Goal: Transaction & Acquisition: Purchase product/service

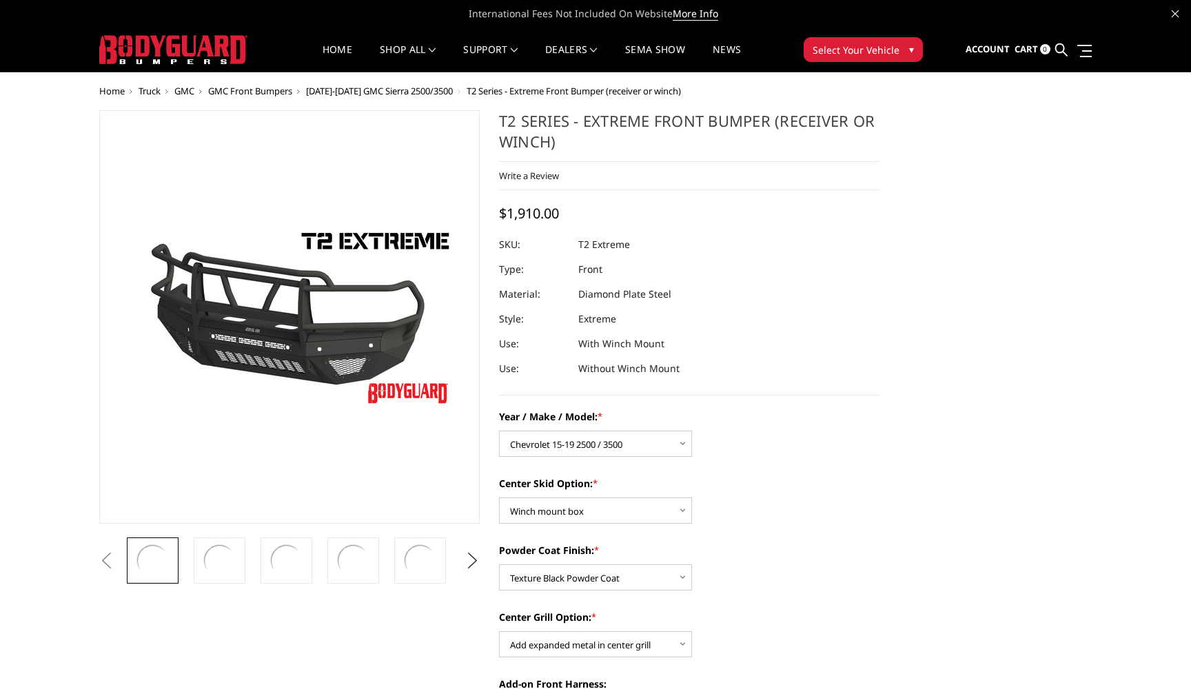
select select "1443"
select select "626"
select select "667"
select select "1080"
select select "1696"
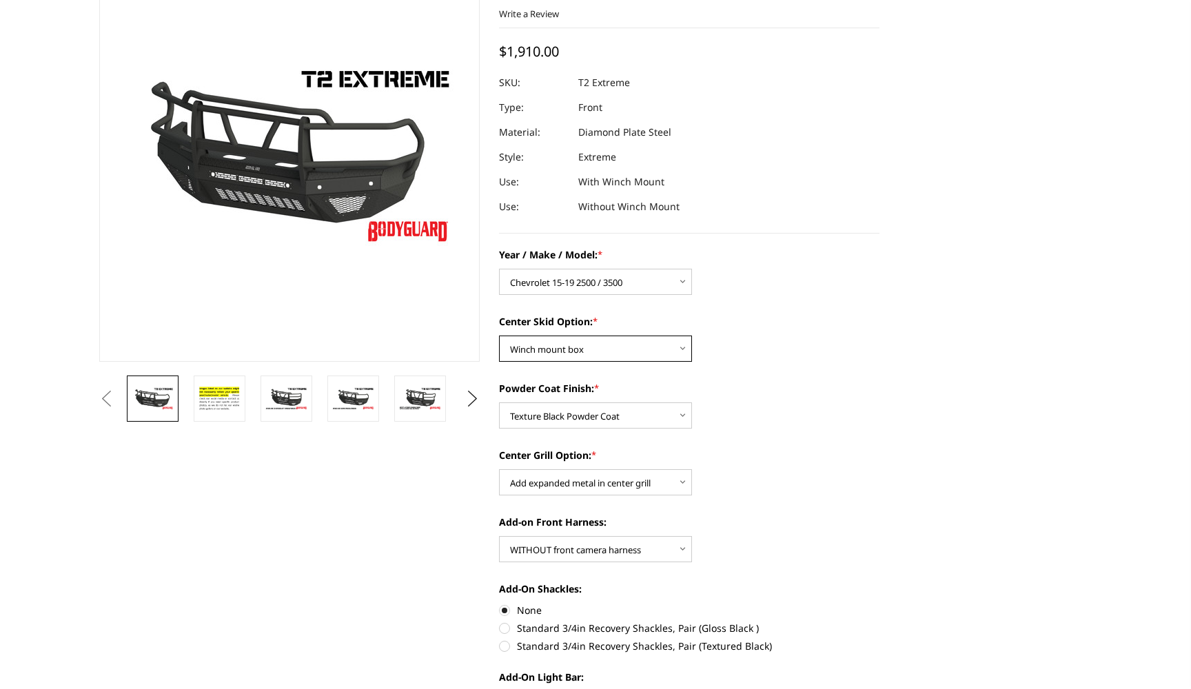
click at [668, 345] on select "Choose Options Standard center skid plate (included) Receiver tube Winch mount …" at bounding box center [595, 349] width 193 height 26
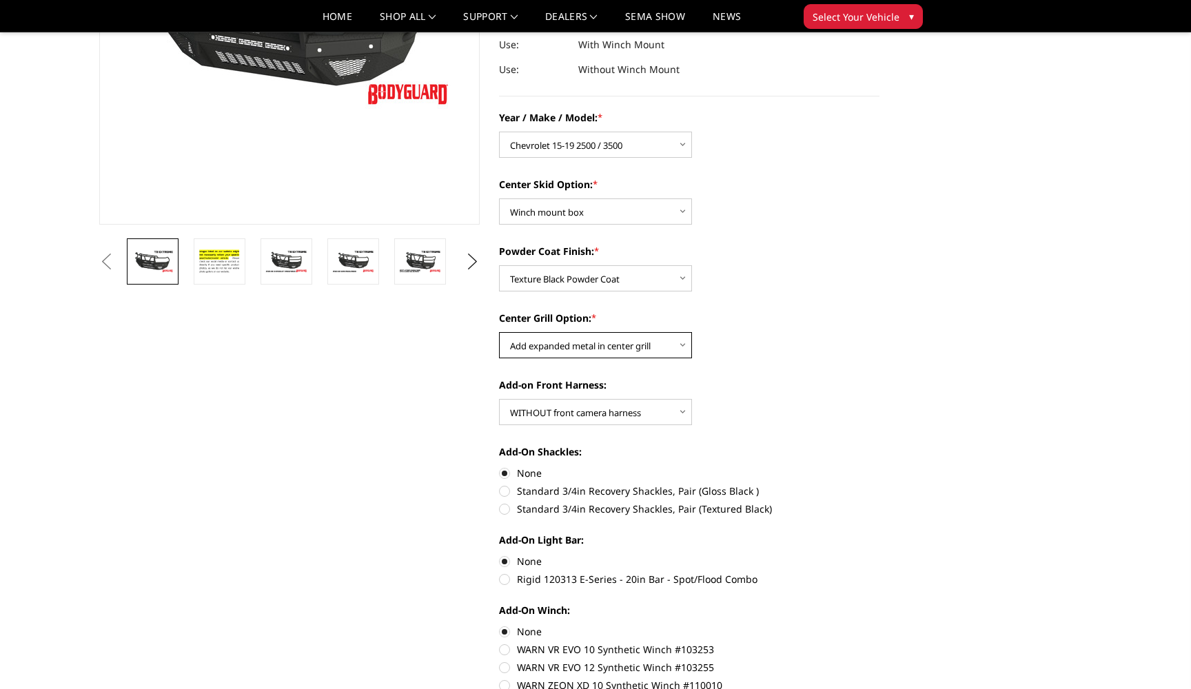
scroll to position [292, 0]
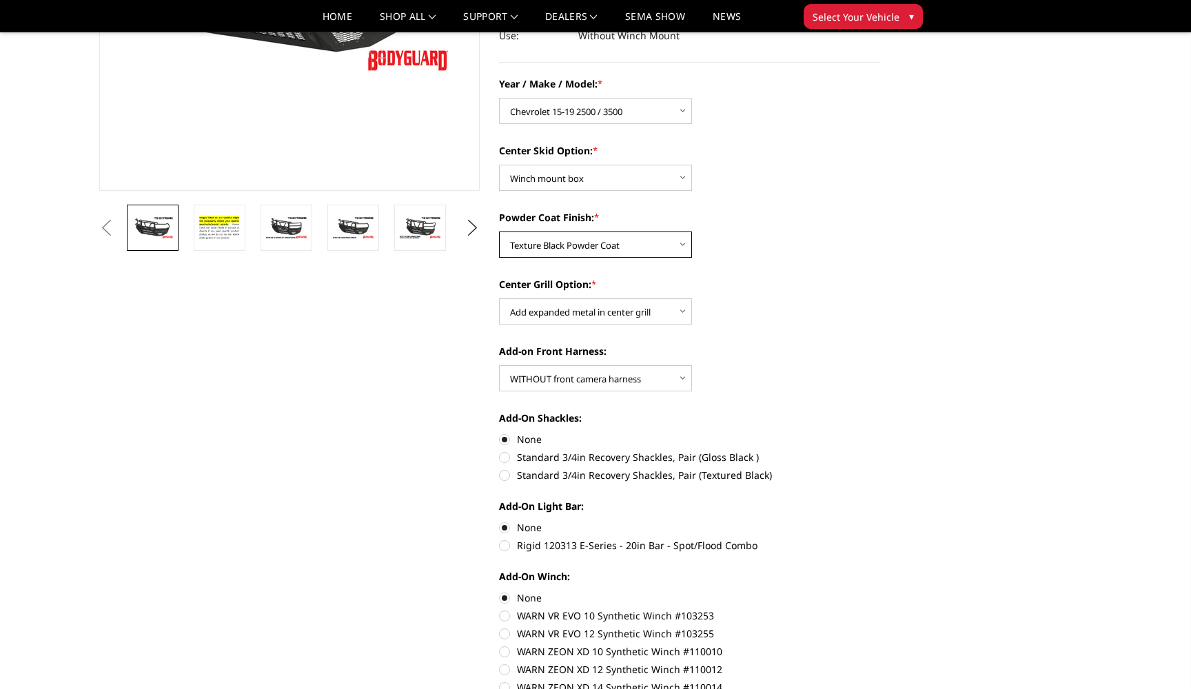
click at [670, 247] on select "Choose Options Bare metal Gloss Black Powder Coat Texture Black Powder Coat" at bounding box center [595, 245] width 193 height 26
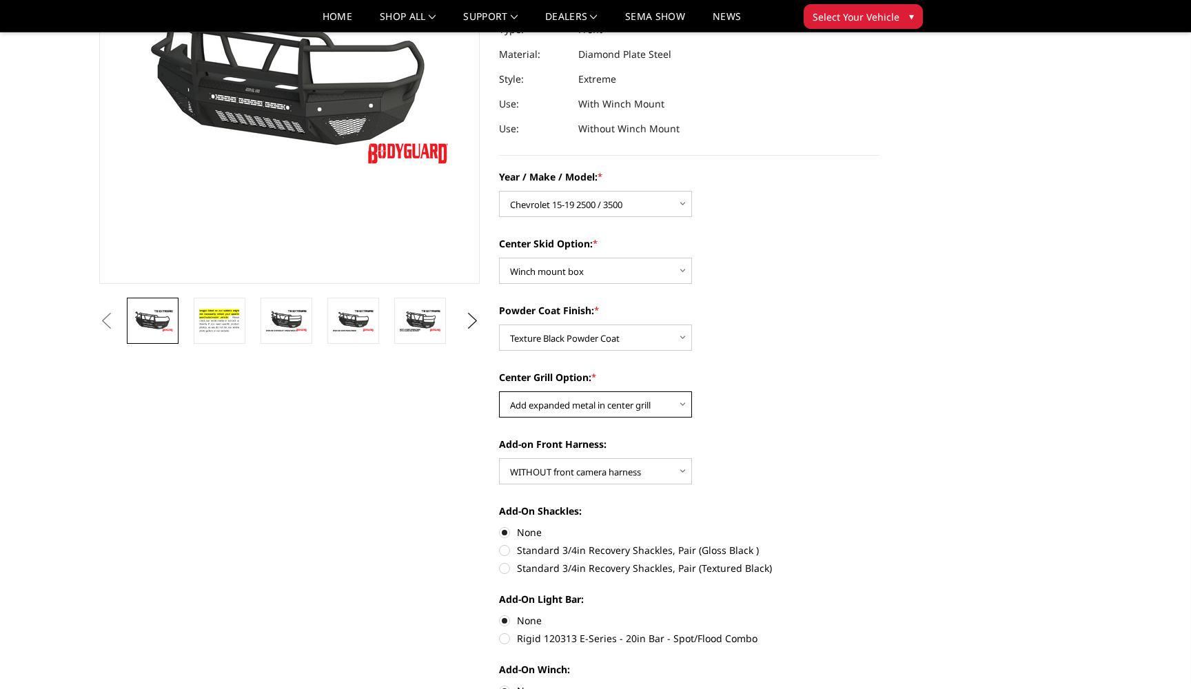
scroll to position [180, 0]
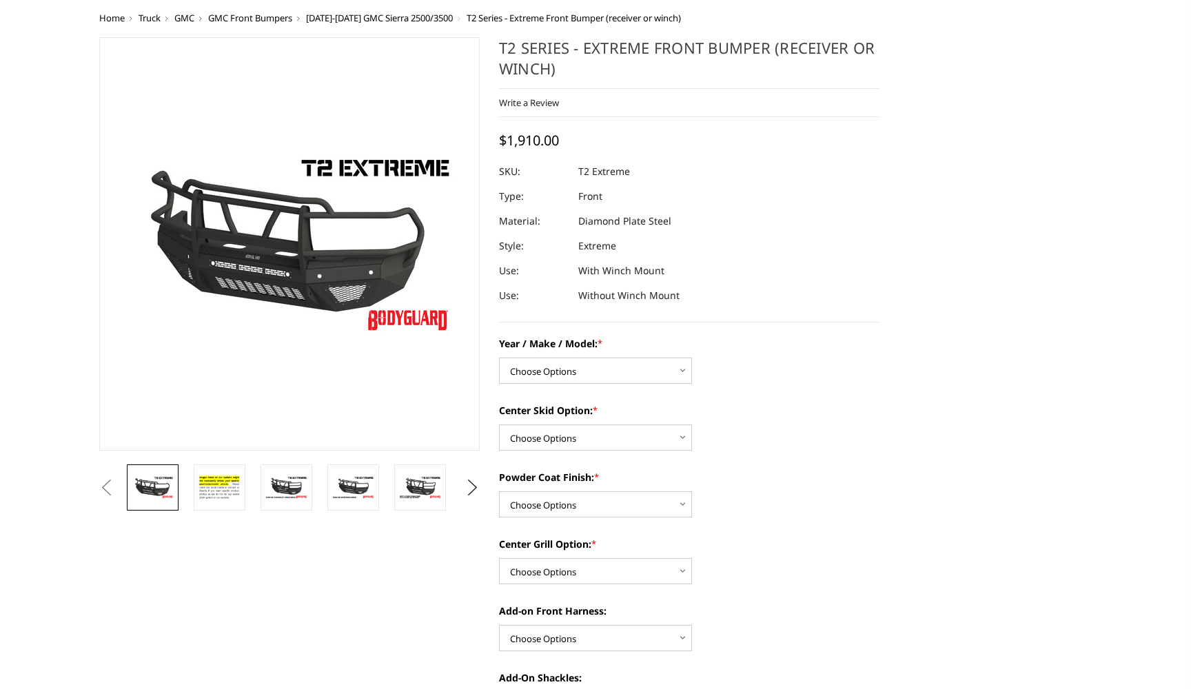
scroll to position [134, 0]
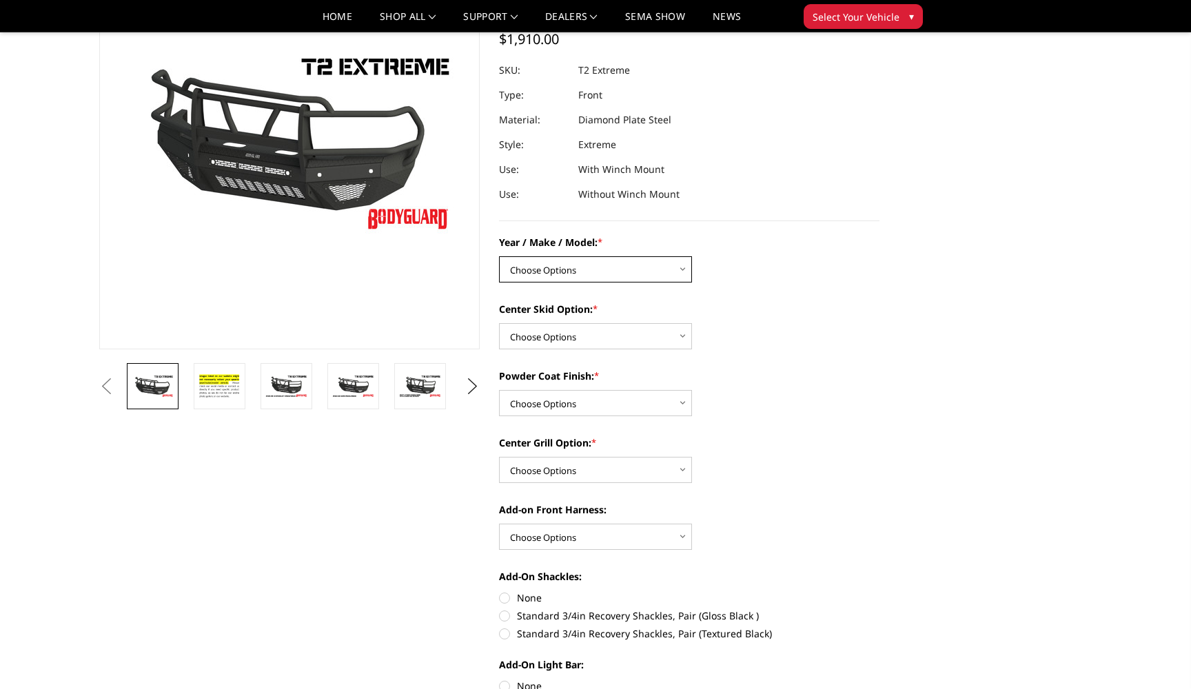
select select "1443"
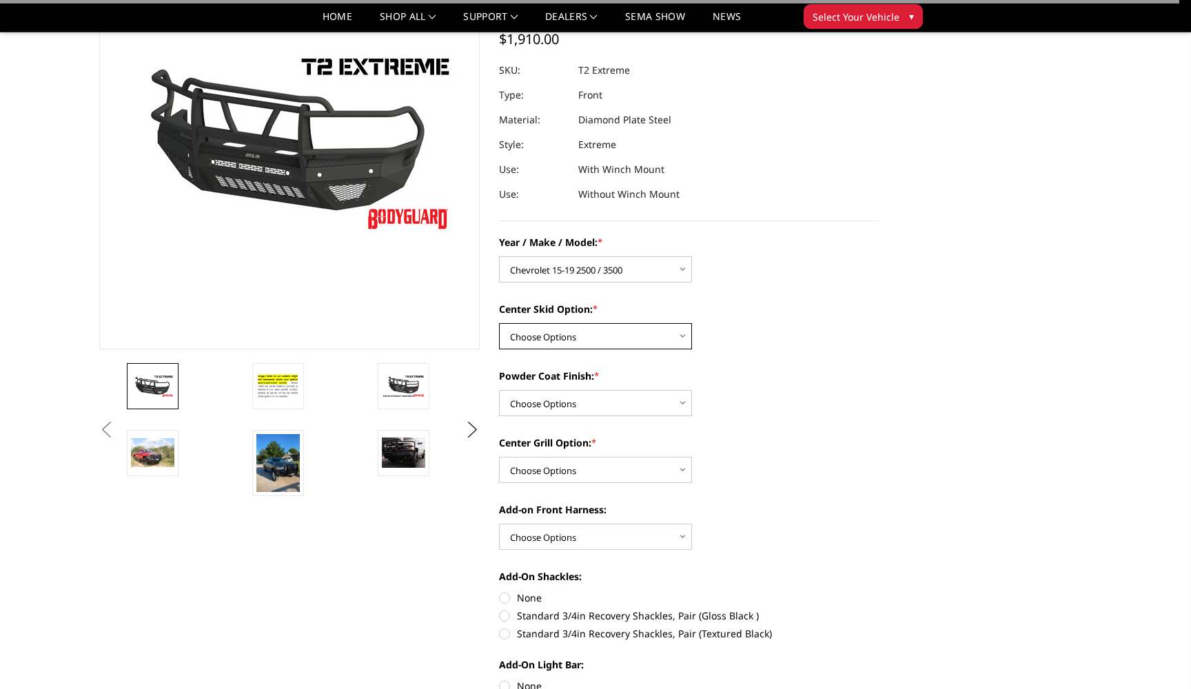
click at [661, 336] on select "Choose Options Standard center skid plate (included) Receiver tube Winch mount …" at bounding box center [595, 336] width 193 height 26
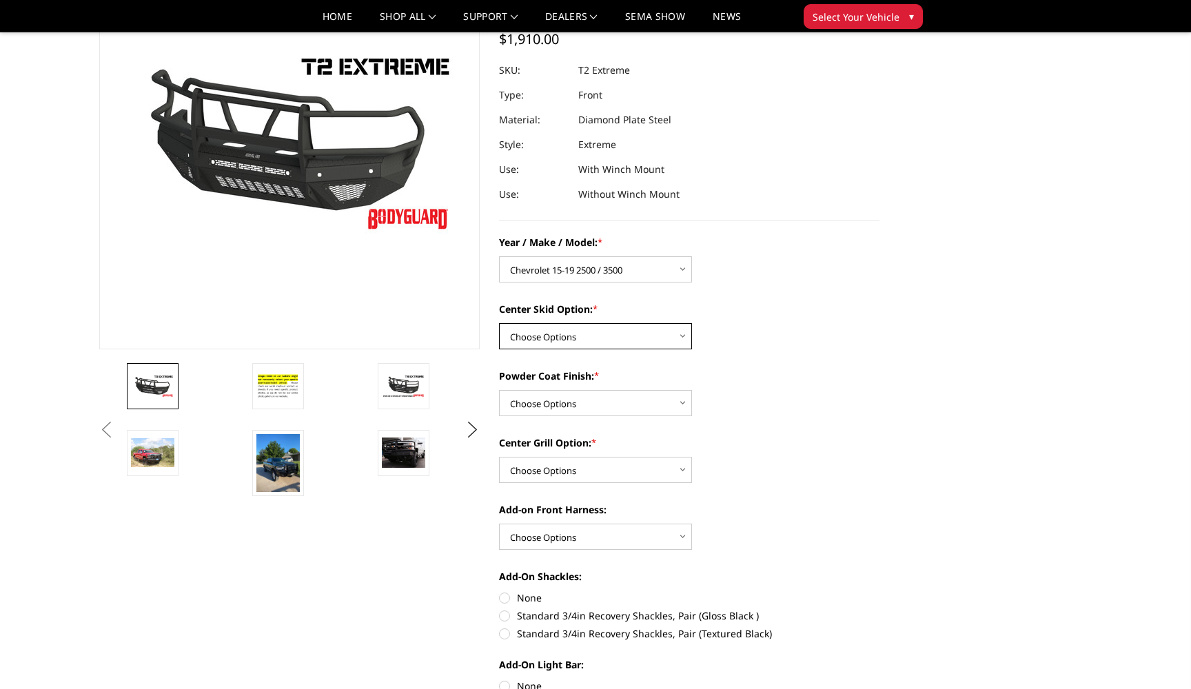
select select "626"
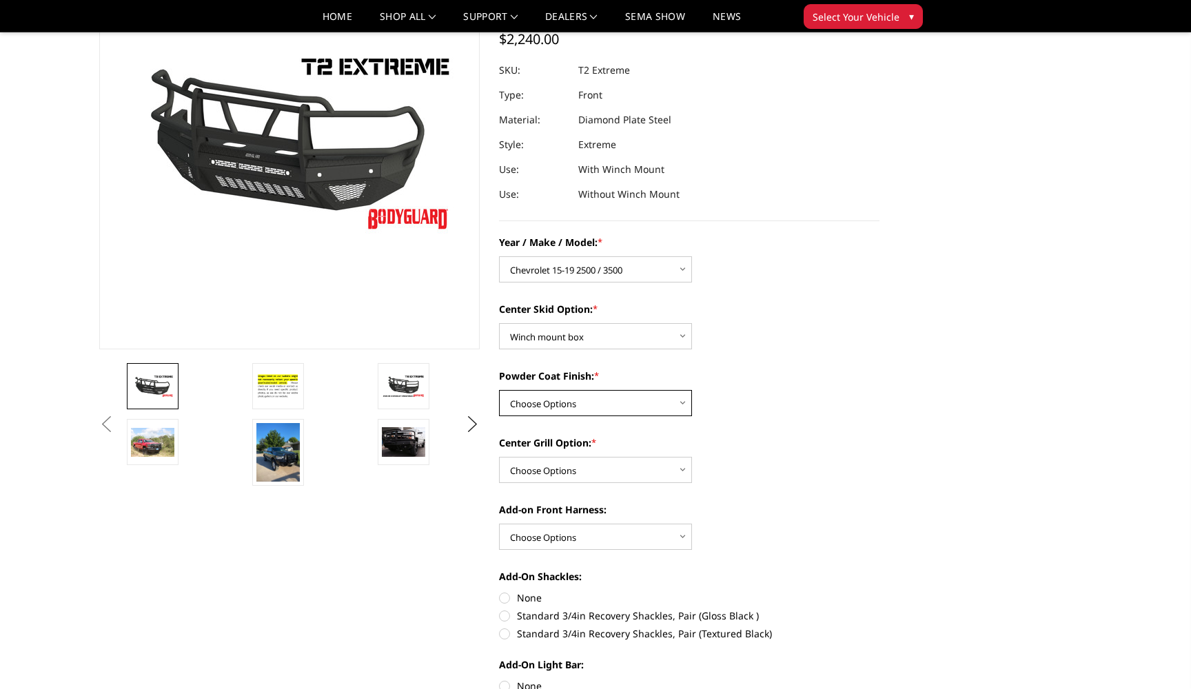
click at [603, 403] on select "Choose Options Bare metal Gloss Black Powder Coat Texture Black Powder Coat" at bounding box center [595, 403] width 193 height 26
select select "667"
click at [647, 475] on select "Choose Options Add expanded metal in center grill Decline this option" at bounding box center [595, 470] width 193 height 26
select select "1080"
click at [677, 545] on select "Choose Options WITH front camera harness WITHOUT front camera harness" at bounding box center [595, 537] width 193 height 26
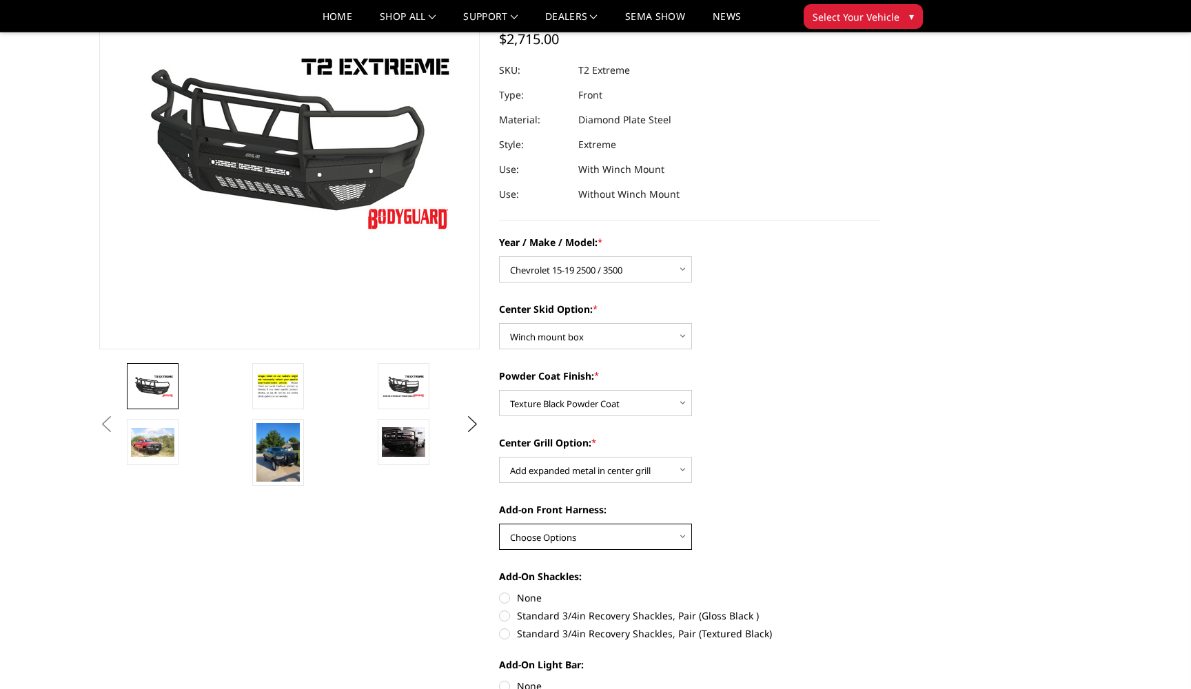
select select "1696"
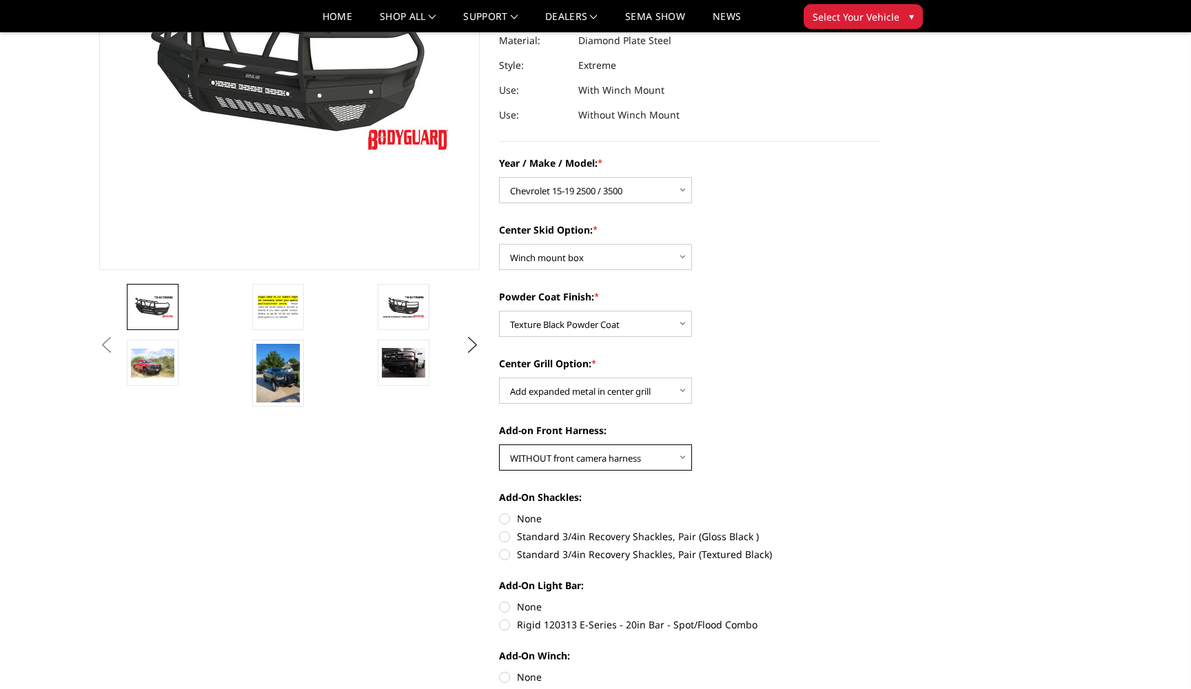
scroll to position [241, 0]
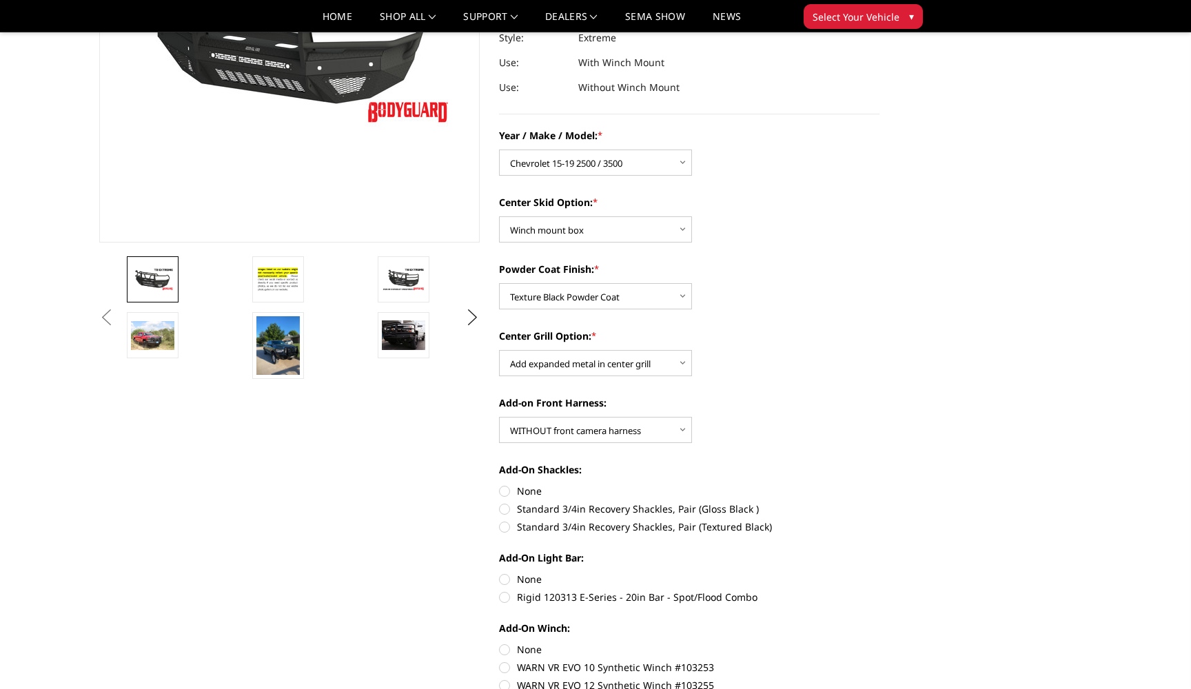
click at [536, 487] on label "None" at bounding box center [689, 491] width 380 height 14
click at [500, 485] on input "None" at bounding box center [499, 484] width 1 height 1
radio input "true"
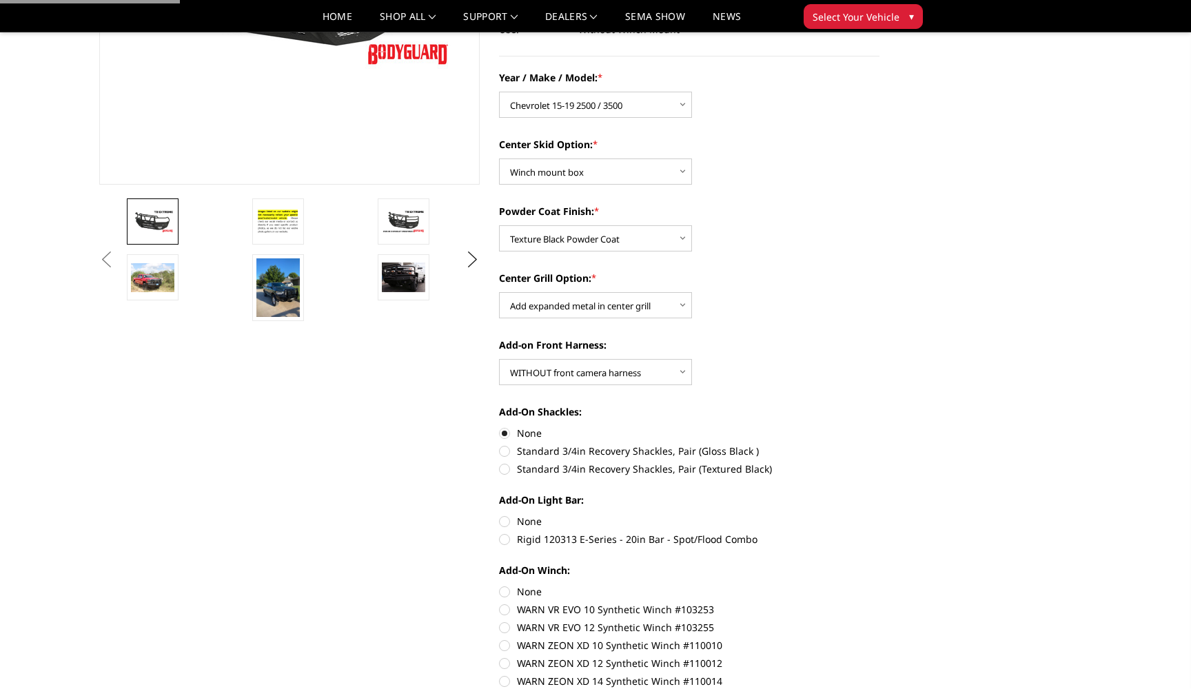
scroll to position [387, 0]
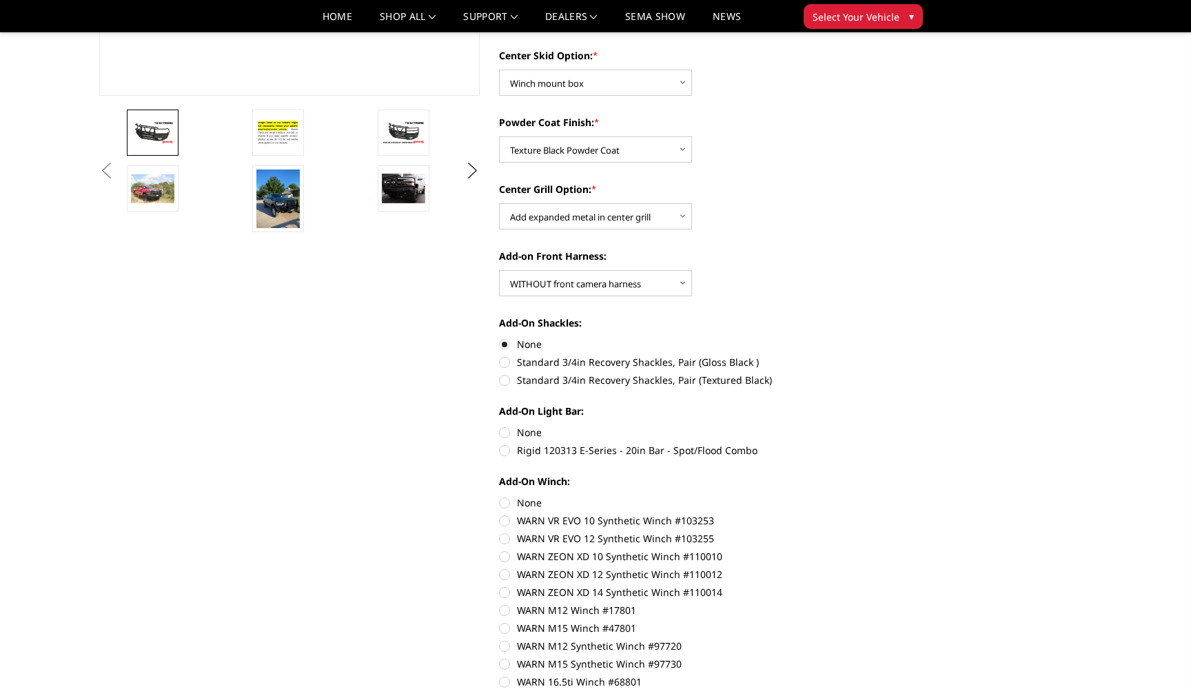
click at [528, 436] on label "None" at bounding box center [689, 432] width 380 height 14
click at [500, 426] on input "None" at bounding box center [499, 425] width 1 height 1
radio input "true"
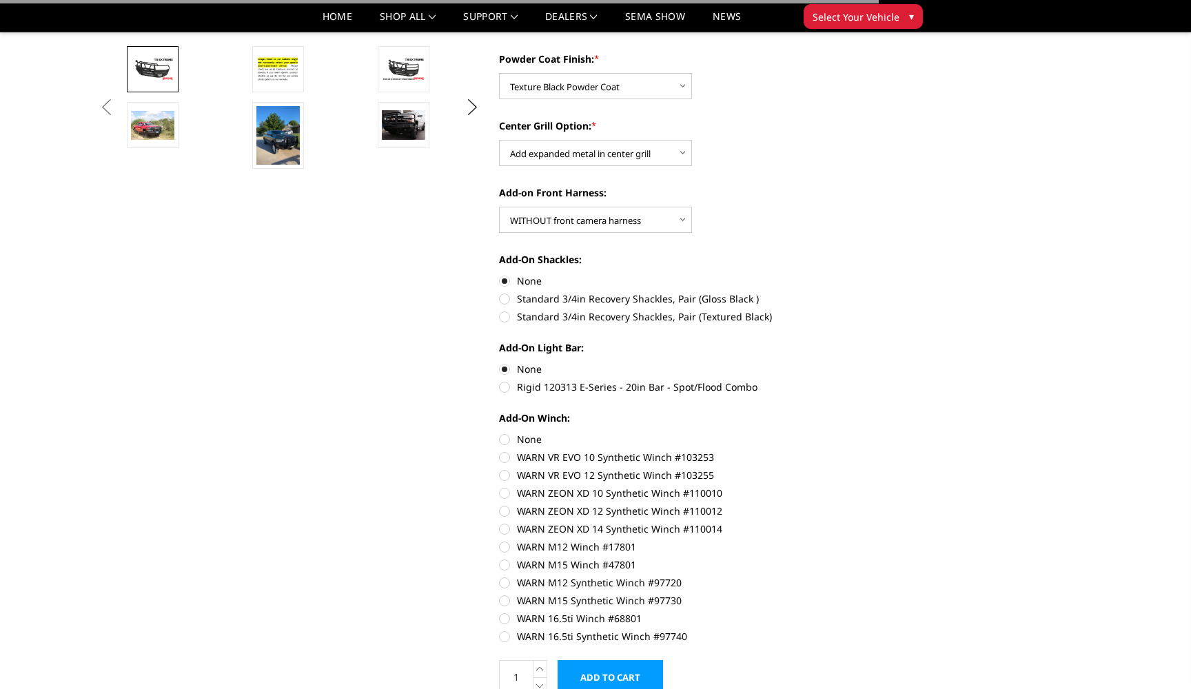
scroll to position [498, 0]
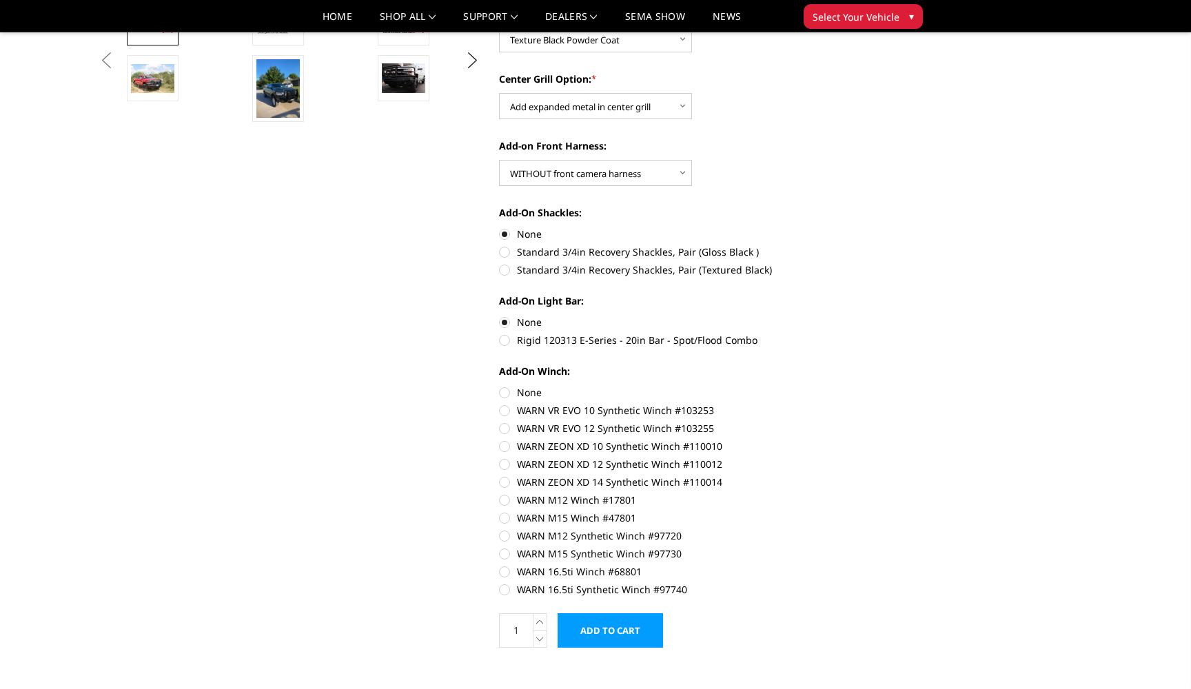
click at [522, 397] on label "None" at bounding box center [689, 392] width 380 height 14
click at [500, 386] on input "None" at bounding box center [499, 385] width 1 height 1
radio input "true"
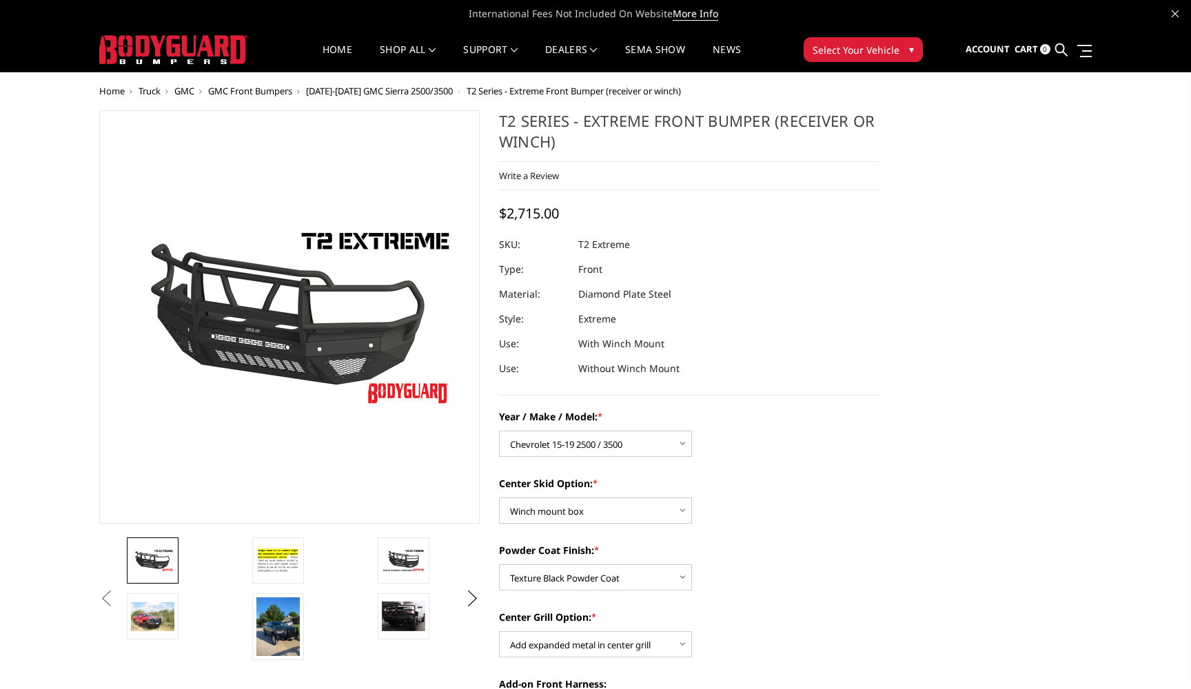
scroll to position [0, 0]
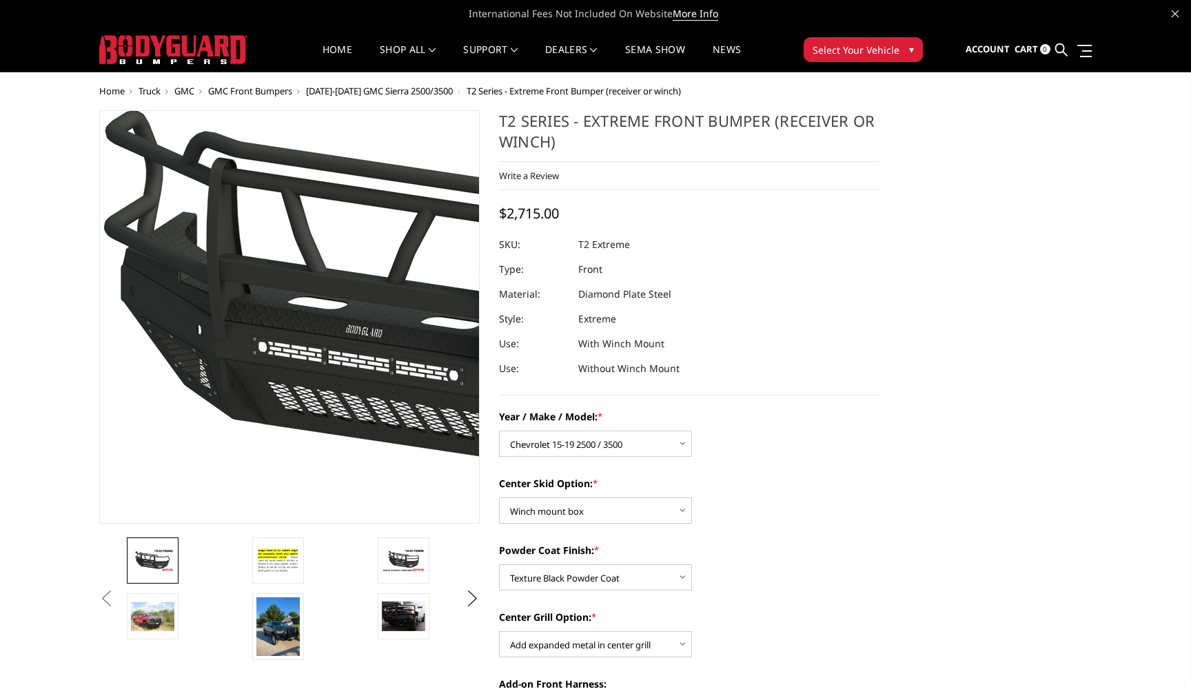
click at [162, 413] on img at bounding box center [458, 298] width 882 height 496
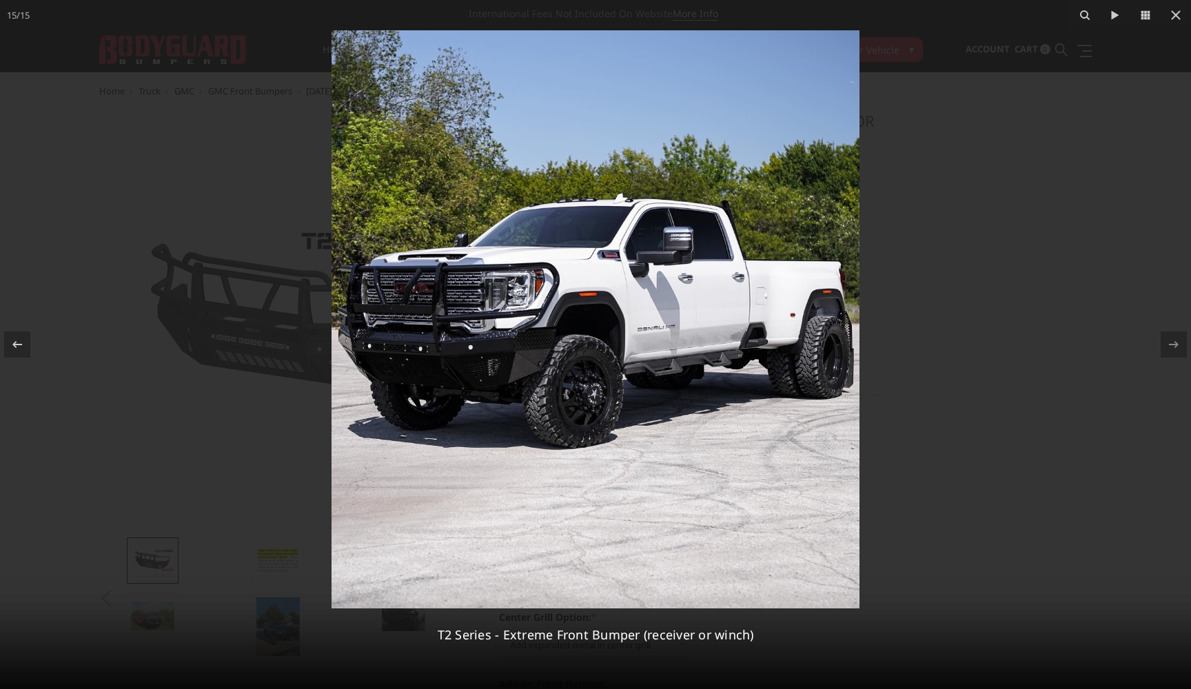
click at [28, 467] on div at bounding box center [595, 344] width 1191 height 689
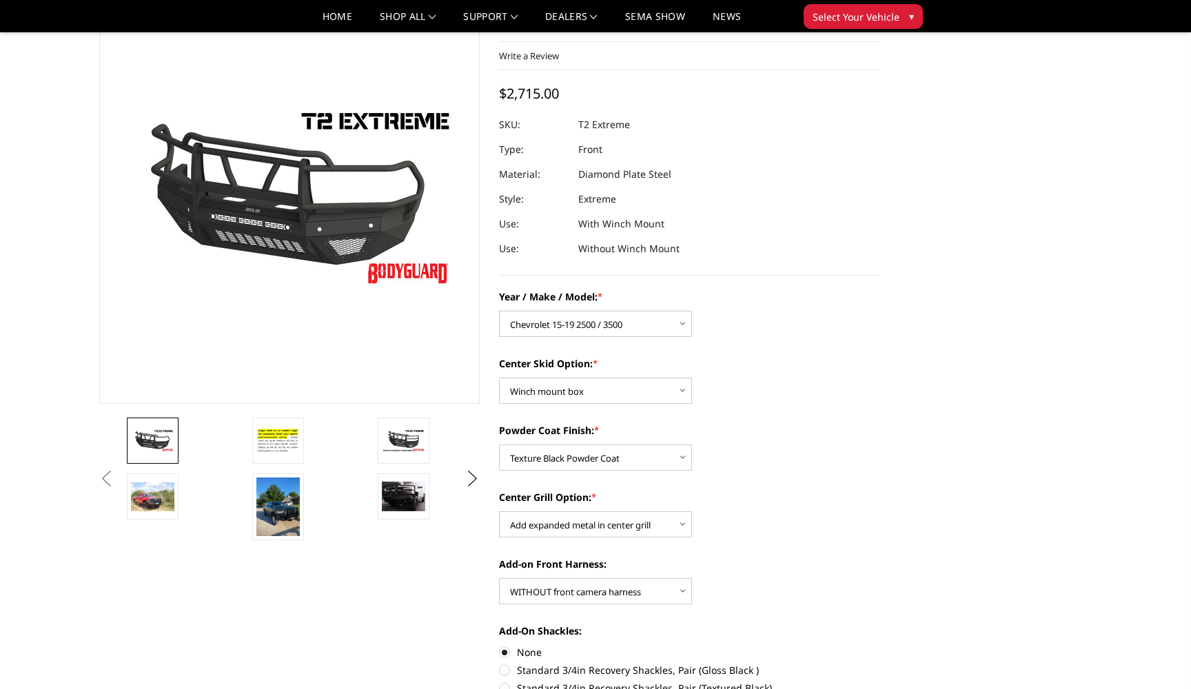
scroll to position [96, 0]
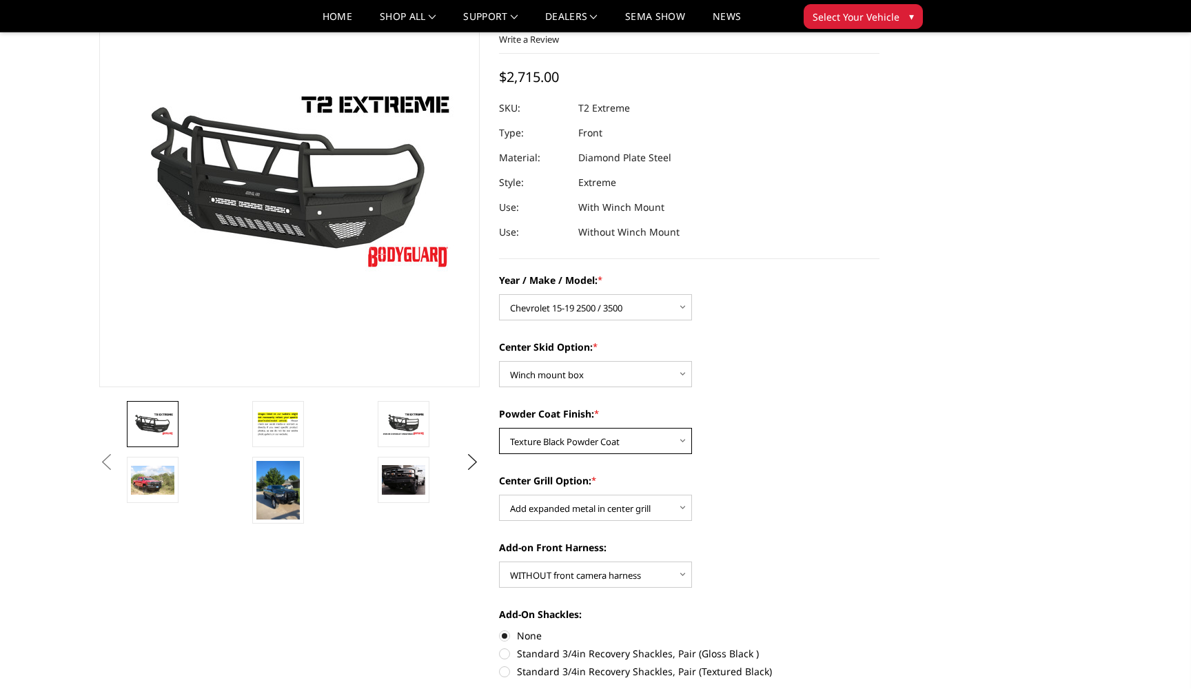
click at [688, 441] on select "Choose Options Bare metal Gloss Black Powder Coat Texture Black Powder Coat" at bounding box center [595, 441] width 193 height 26
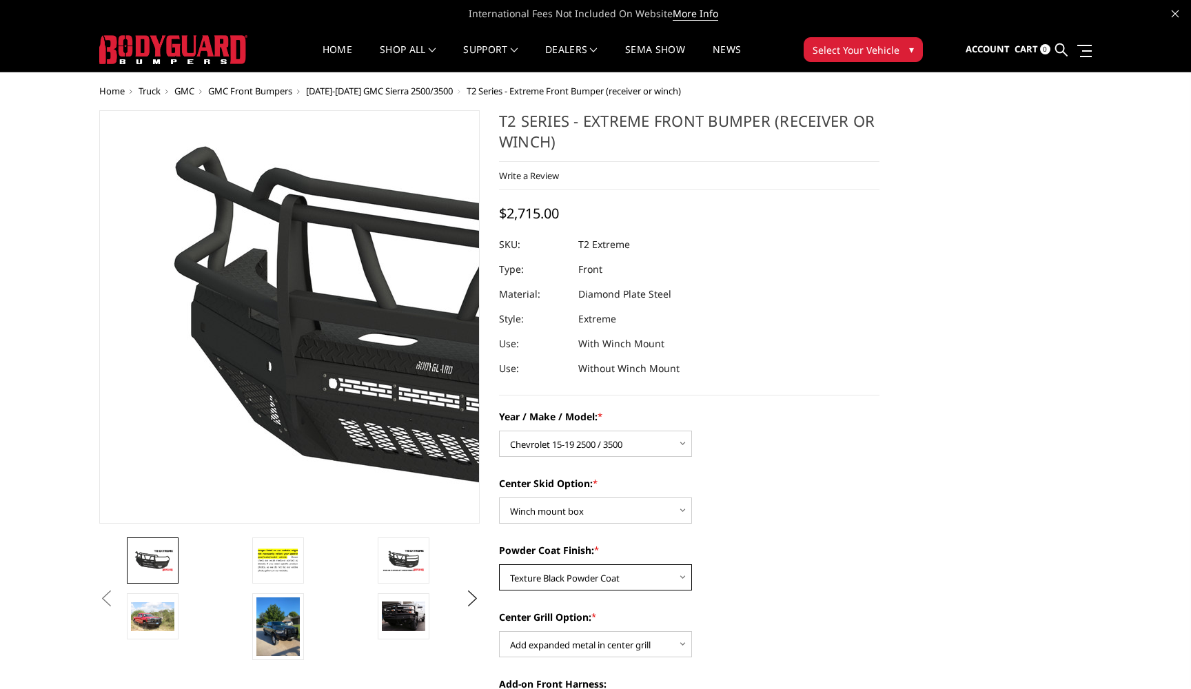
scroll to position [0, 0]
